Goal: Transaction & Acquisition: Subscribe to service/newsletter

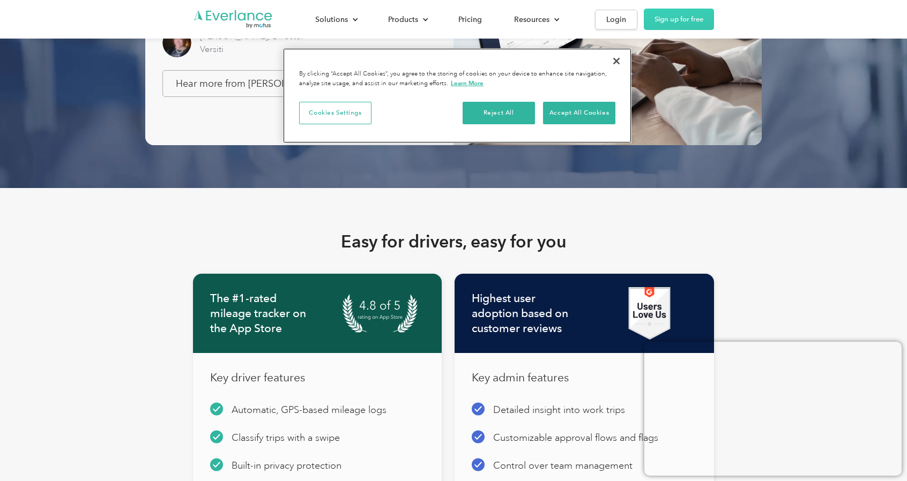
scroll to position [857, 0]
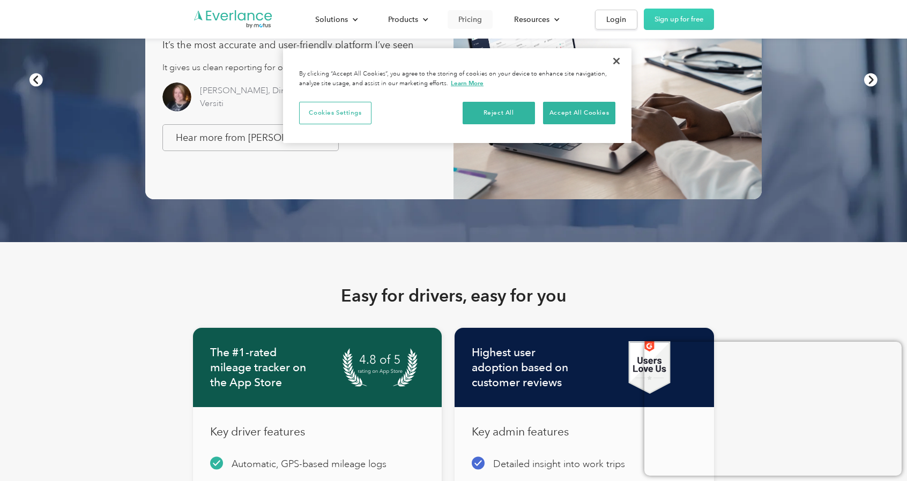
click at [464, 17] on div "Pricing" at bounding box center [470, 19] width 24 height 13
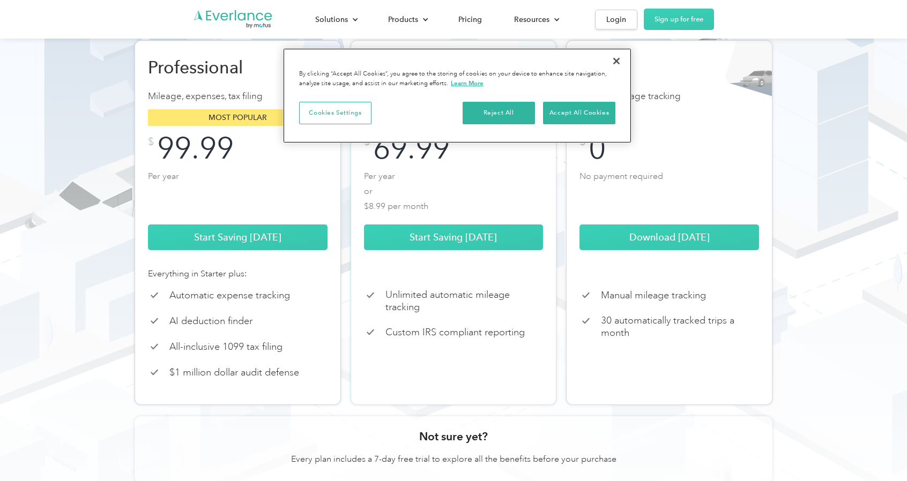
scroll to position [161, 0]
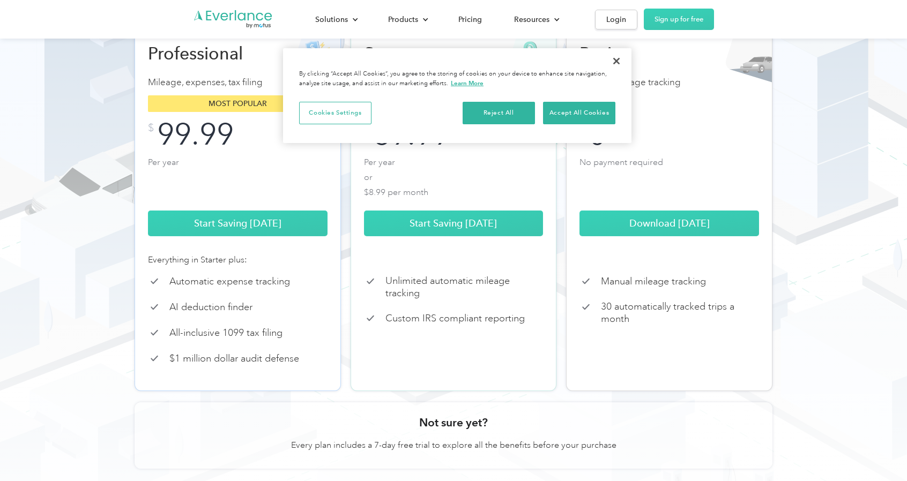
drag, startPoint x: 80, startPoint y: 129, endPoint x: 32, endPoint y: 109, distance: 51.7
click at [32, 109] on div "Companies Individuals Choose from flexible plan options Add drivers to the vehi…" at bounding box center [453, 189] width 864 height 570
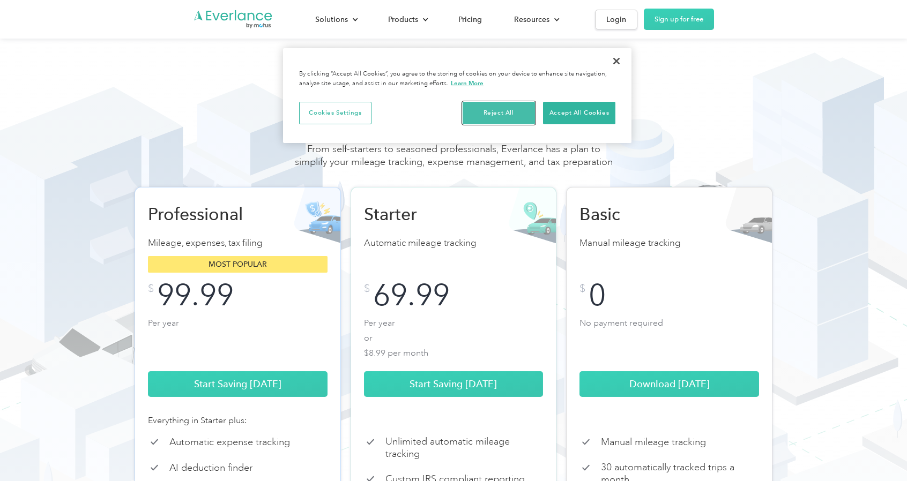
click at [490, 109] on button "Reject All" at bounding box center [498, 113] width 72 height 23
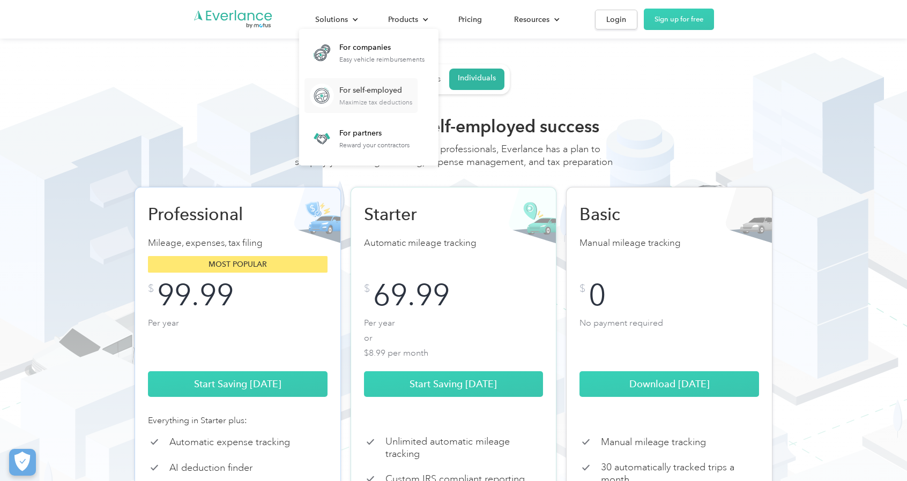
click at [363, 88] on div "For self-employed" at bounding box center [375, 90] width 73 height 11
